Goal: Transaction & Acquisition: Download file/media

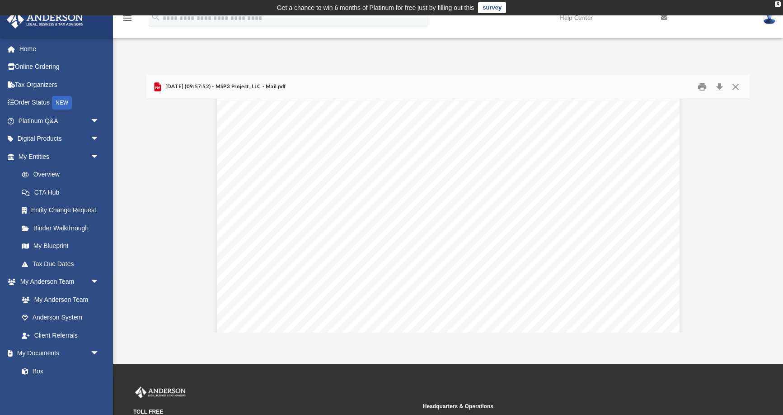
scroll to position [1160, 0]
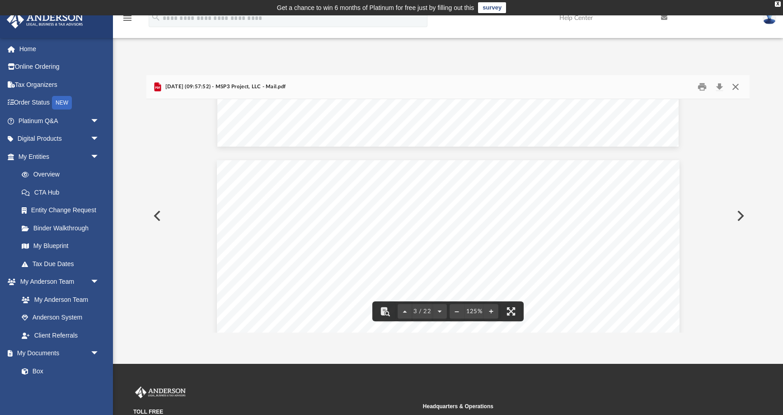
click at [733, 87] on button "Close" at bounding box center [735, 87] width 16 height 14
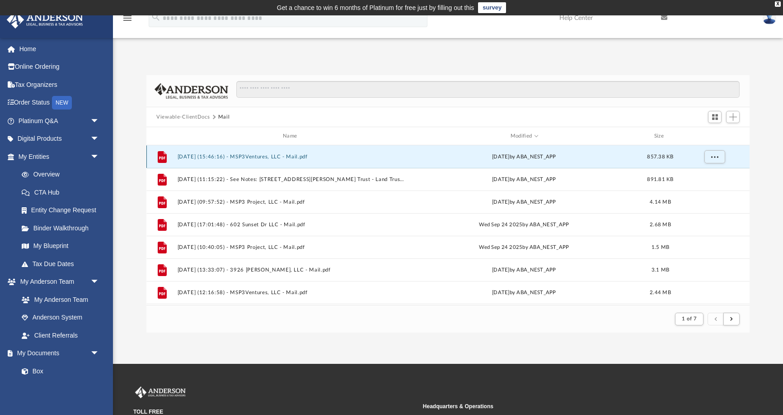
click at [497, 156] on div "[DATE] by ABA_NEST_APP" at bounding box center [524, 157] width 229 height 8
click at [265, 151] on div "File [DATE] (15:46:16) - MSP3Ventures, LLC - Mail.pdf [DATE] by ABA_NEST_APP 85…" at bounding box center [447, 156] width 603 height 23
click at [266, 154] on button "[DATE] (15:46:16) - MSP3Ventures, LLC - Mail.pdf" at bounding box center [292, 157] width 229 height 6
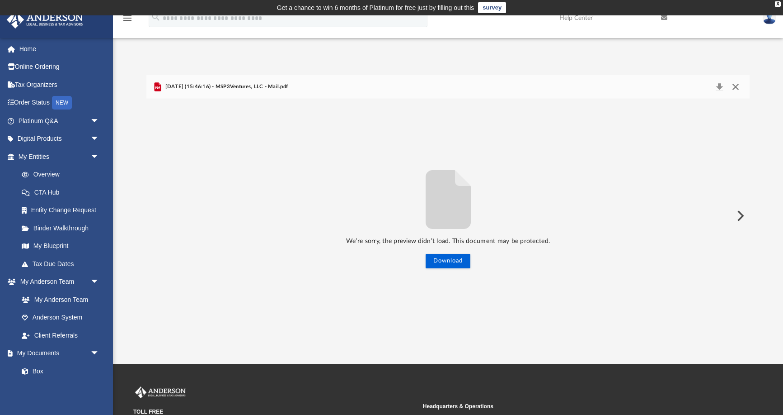
click at [734, 86] on button "Close" at bounding box center [735, 86] width 16 height 13
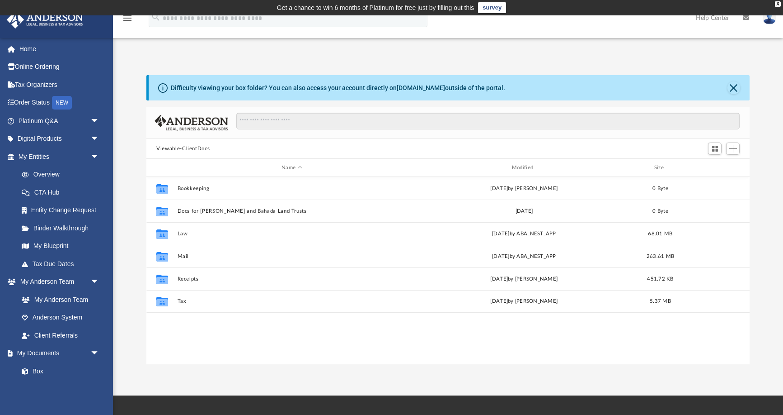
scroll to position [205, 603]
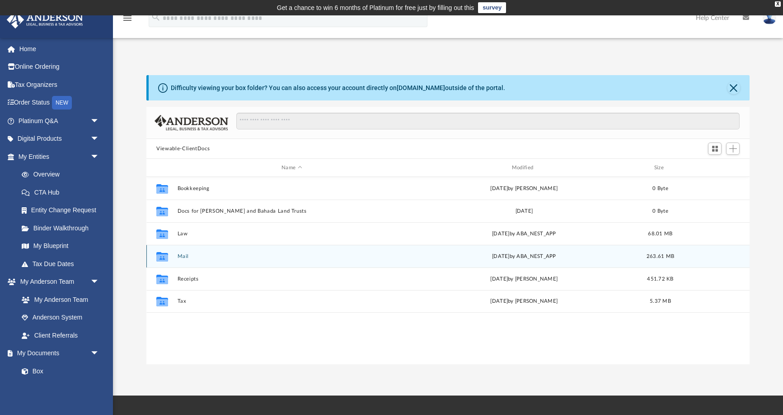
click at [187, 255] on button "Mail" at bounding box center [292, 256] width 229 height 6
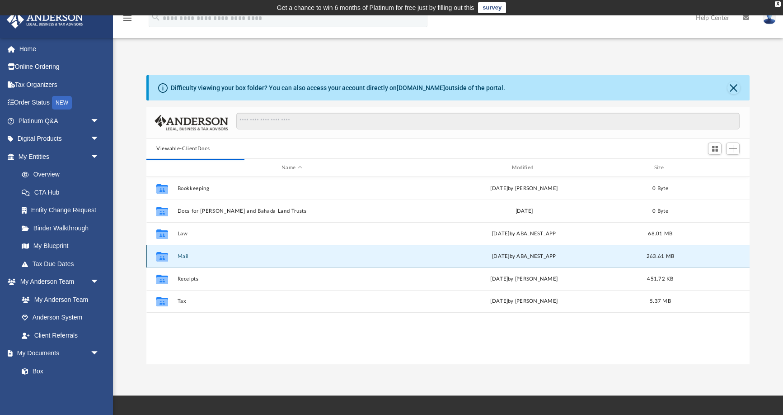
click at [185, 254] on button "Mail" at bounding box center [292, 256] width 229 height 6
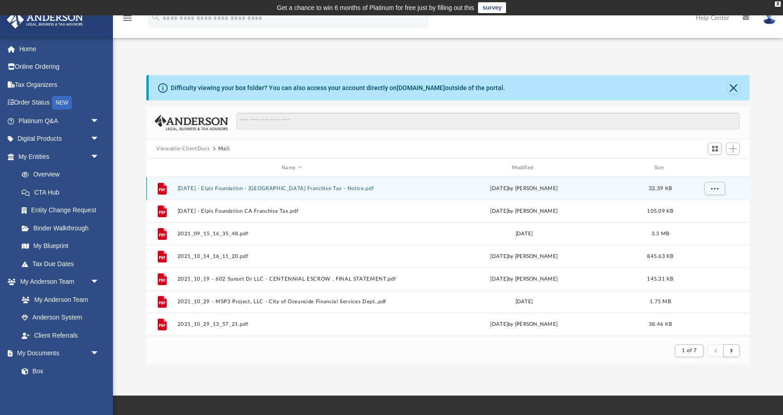
scroll to position [0, 0]
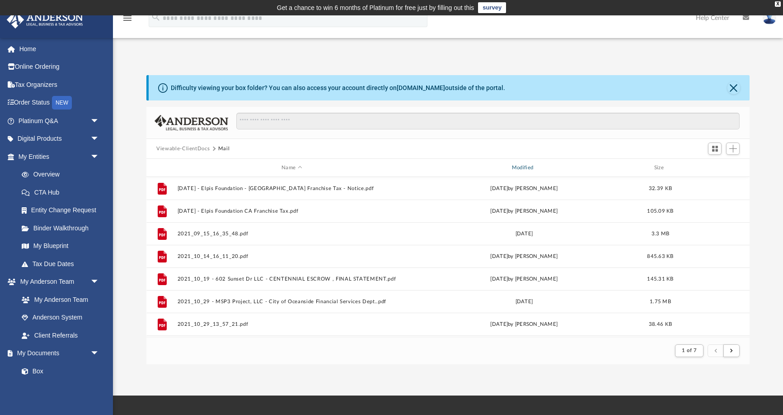
click at [519, 167] on div "Modified" at bounding box center [524, 168] width 229 height 8
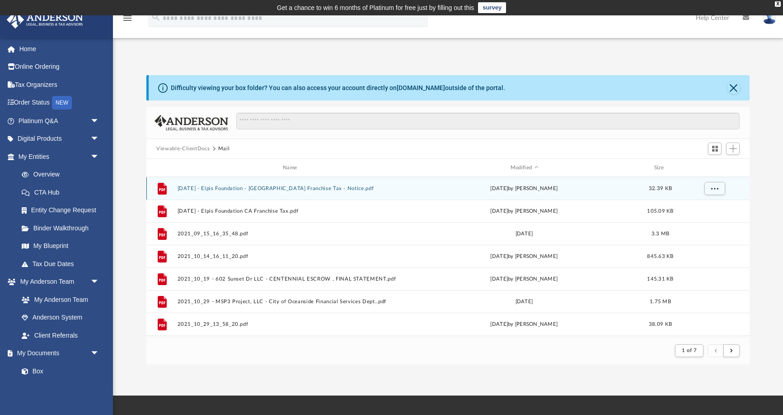
click at [256, 187] on button "[DATE] - Elpis Foundation - [GEOGRAPHIC_DATA] Franchise Tax - Notice.pdf" at bounding box center [292, 188] width 229 height 6
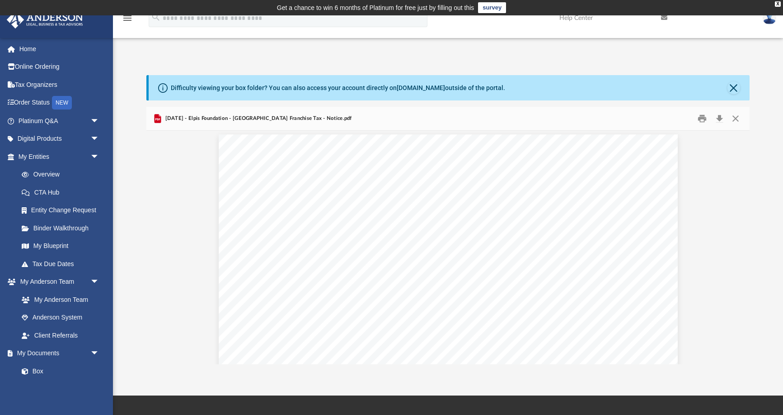
scroll to position [0, 0]
click at [744, 248] on button "Preview" at bounding box center [740, 247] width 20 height 25
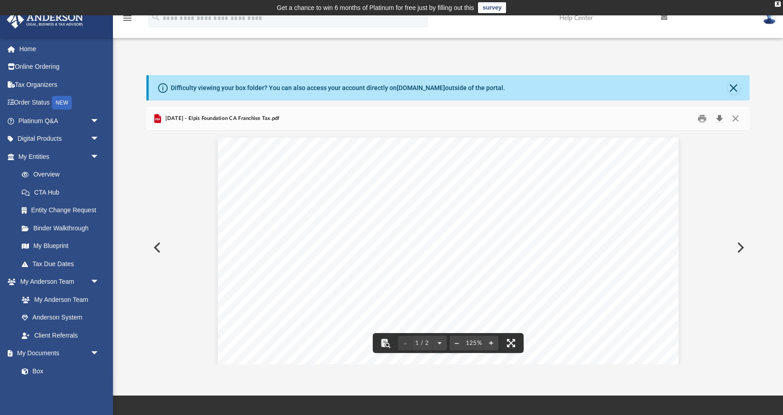
click at [721, 118] on button "Download" at bounding box center [720, 119] width 16 height 14
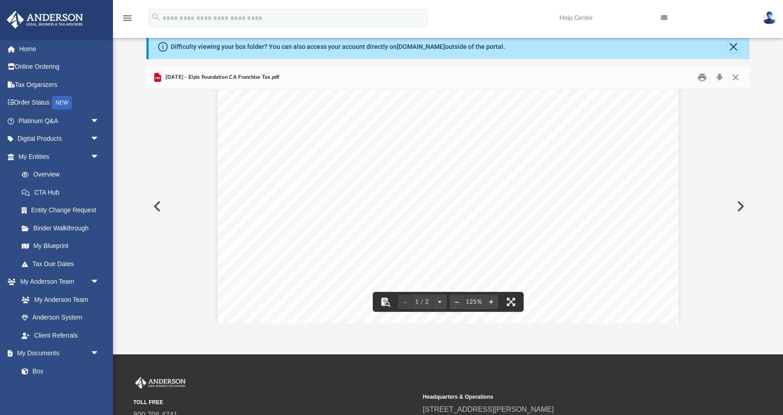
scroll to position [235, 0]
click at [739, 206] on button "Preview" at bounding box center [740, 205] width 20 height 25
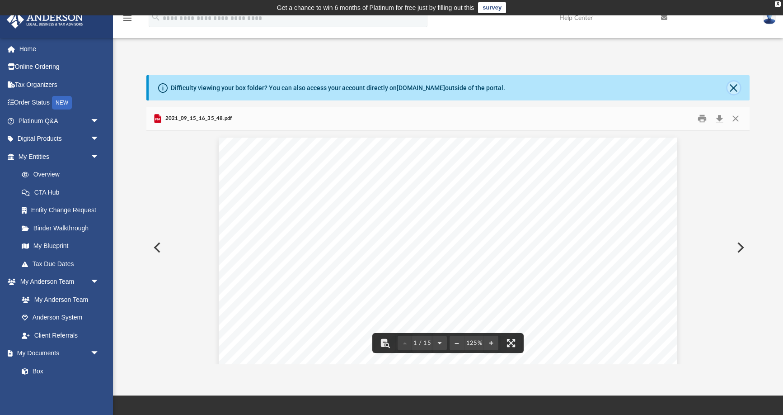
click at [730, 85] on button "Close" at bounding box center [734, 87] width 13 height 13
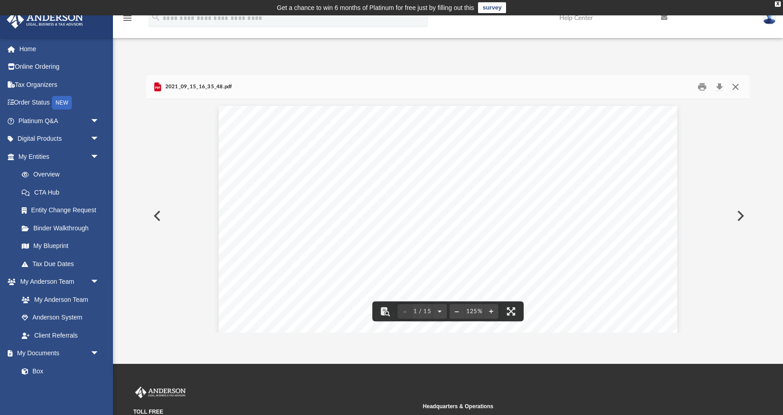
click at [733, 89] on button "Close" at bounding box center [735, 87] width 16 height 14
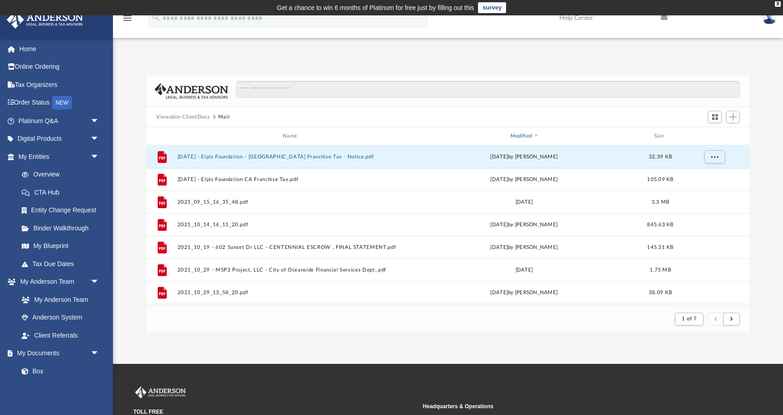
click at [520, 136] on div "Modified" at bounding box center [524, 136] width 229 height 8
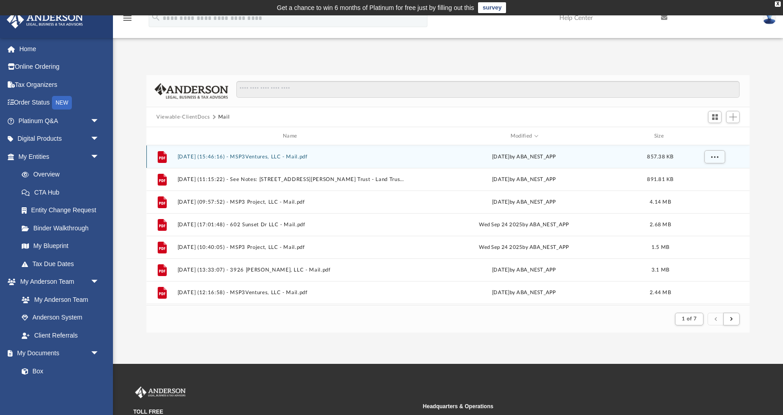
click at [254, 157] on button "[DATE] (15:46:16) - MSP3Ventures, LLC - Mail.pdf" at bounding box center [292, 157] width 229 height 6
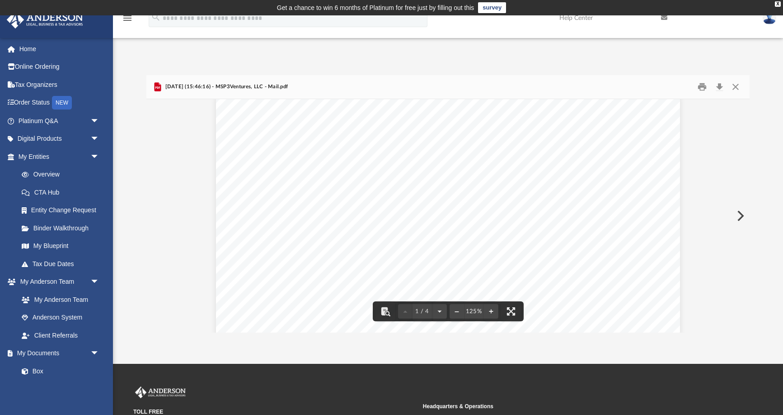
scroll to position [11, 0]
click at [740, 215] on button "Preview" at bounding box center [740, 215] width 20 height 25
click at [744, 215] on button "Preview" at bounding box center [740, 215] width 20 height 25
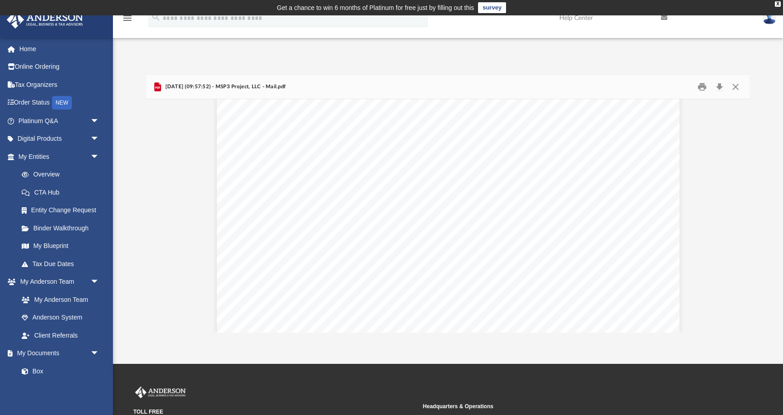
scroll to position [1443, 0]
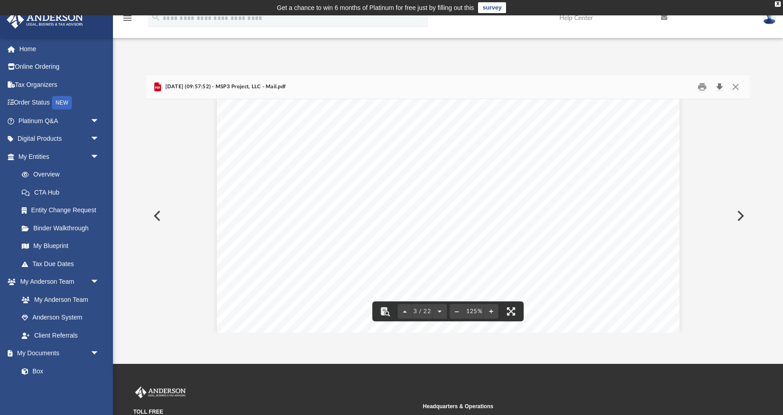
click at [720, 85] on button "Download" at bounding box center [720, 87] width 16 height 14
